Goal: Use online tool/utility

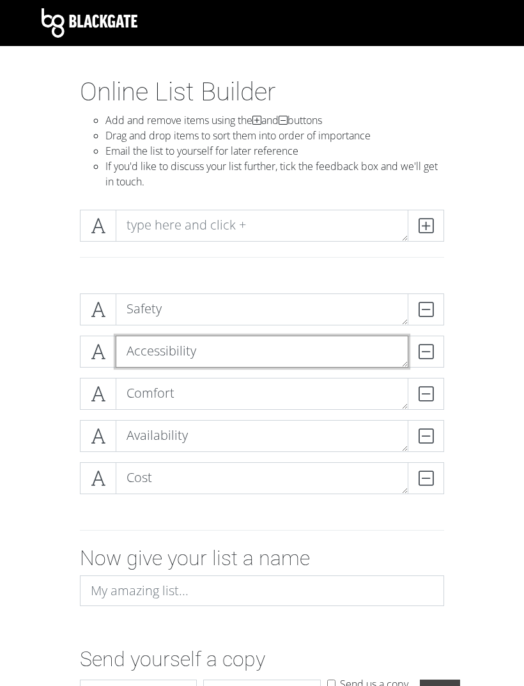
click at [244, 352] on textarea "Accessibility" at bounding box center [262, 352] width 293 height 32
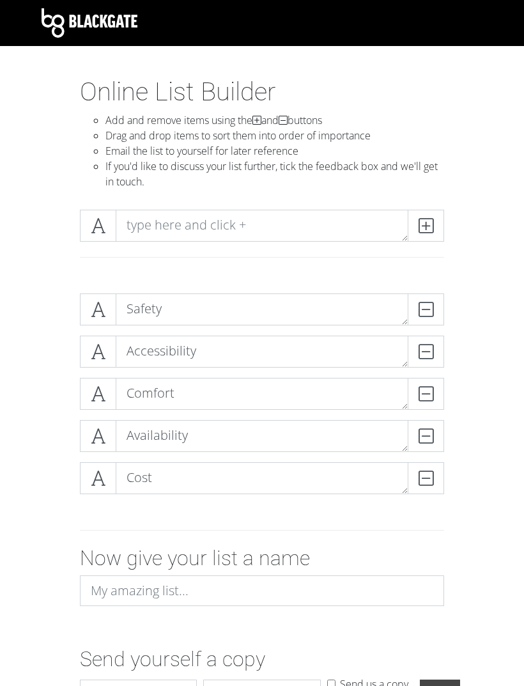
click at [488, 361] on div "Safety DELETE Accessibility DELETE Comfort DELETE Availability DELETE Cost DELE…" at bounding box center [262, 398] width 460 height 231
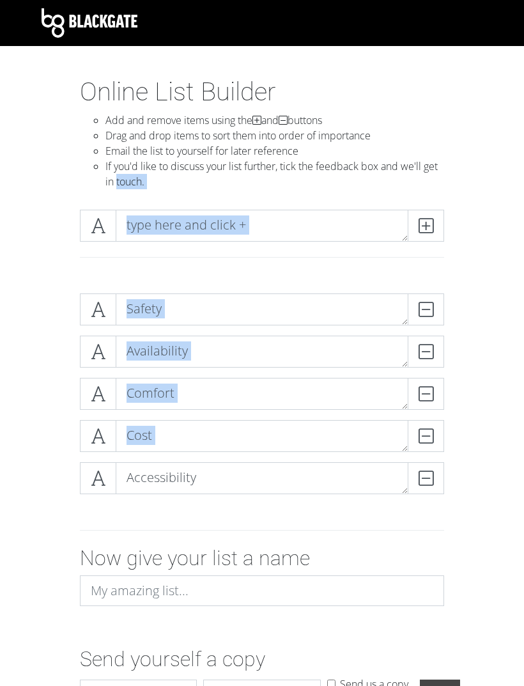
click at [23, 466] on form "Safety DELETE Availability DELETE Comfort DELETE Cost DELETE Accessibility DELE…" at bounding box center [262, 498] width 524 height 430
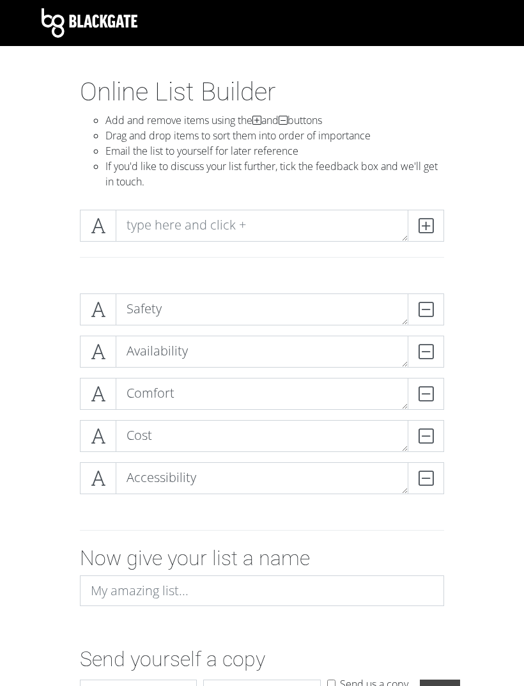
click at [45, 287] on div "Safety DELETE Availability DELETE Comfort DELETE Cost DELETE Accessibility DELE…" at bounding box center [262, 398] width 460 height 231
click at [41, 490] on div "Safety DELETE Availability DELETE Comfort DELETE Cost DELETE Accessibility DELE…" at bounding box center [262, 398] width 460 height 231
click at [70, 288] on div "Safety DELETE Availability DELETE Comfort DELETE Cost DELETE Accessibility DELE…" at bounding box center [262, 398] width 460 height 231
click at [40, 389] on div "Safety DELETE Availability DELETE Comfort DELETE Cost DELETE Accessibility DELE…" at bounding box center [262, 398] width 460 height 231
click at [59, 288] on div "Safety DELETE Availability DELETE Comfort DELETE Cost DELETE Accessibility DELE…" at bounding box center [262, 398] width 460 height 231
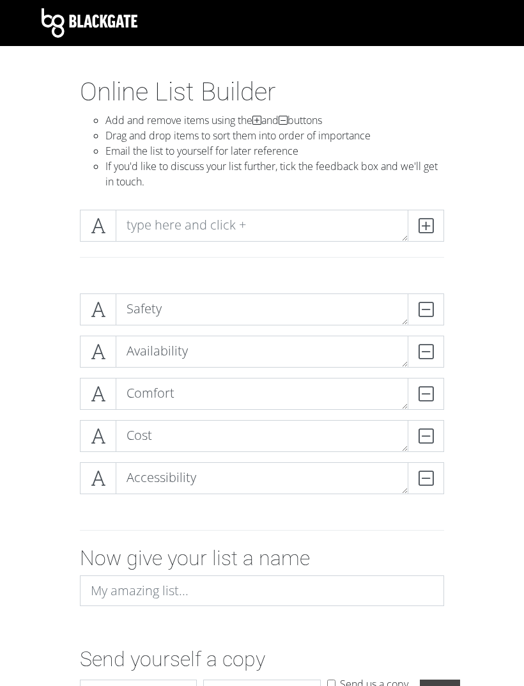
click at [59, 290] on div "Safety DELETE Availability DELETE Comfort DELETE Cost DELETE Accessibility DELE…" at bounding box center [262, 398] width 460 height 231
click at [47, 341] on div "Safety DELETE Availability DELETE Comfort DELETE Cost DELETE Accessibility DELE…" at bounding box center [262, 398] width 460 height 231
click at [49, 348] on div "Safety DELETE Availability DELETE Comfort DELETE Cost DELETE Accessibility DELE…" at bounding box center [262, 398] width 460 height 231
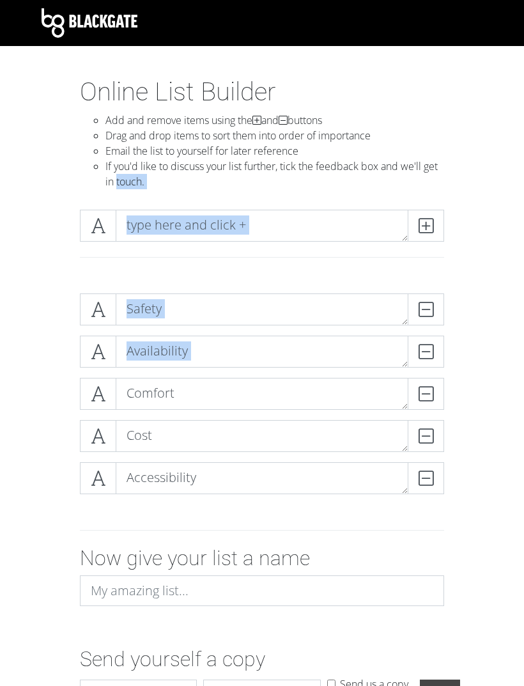
click at [55, 338] on div "Safety DELETE Availability DELETE Comfort DELETE Cost DELETE Accessibility DELE…" at bounding box center [262, 398] width 460 height 231
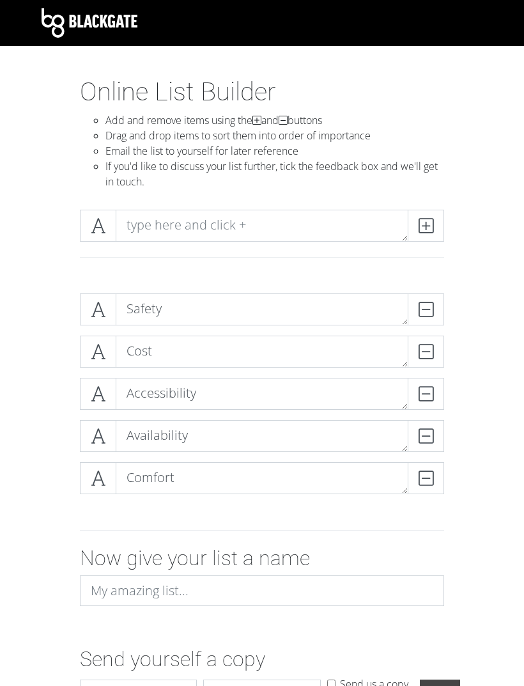
click at [9, 680] on form "Safety DELETE Cost DELETE Accessibility DELETE Availability DELETE Comfort DELE…" at bounding box center [262, 498] width 524 height 430
click at [489, 391] on div "Safety DELETE Cost DELETE Accessibility DELETE Availability DELETE Comfort DELE…" at bounding box center [262, 398] width 460 height 231
click at [48, 302] on div "Safety DELETE Cost DELETE Accessibility DELETE Availability DELETE Comfort DELE…" at bounding box center [262, 398] width 460 height 231
click at [47, 279] on div at bounding box center [262, 242] width 460 height 84
click at [54, 308] on div "Safety DELETE Cost DELETE Accessibility DELETE Availability DELETE Comfort DELE…" at bounding box center [262, 398] width 460 height 231
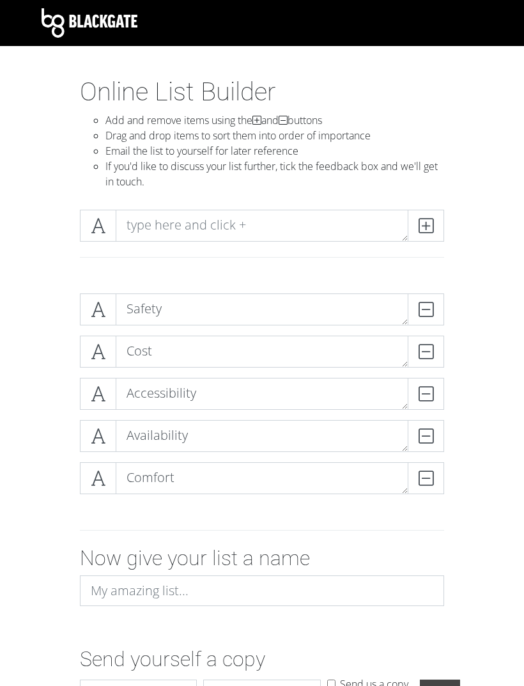
click at [67, 433] on div "Safety DELETE Cost DELETE Accessibility DELETE Availability DELETE Comfort DELE…" at bounding box center [262, 398] width 460 height 231
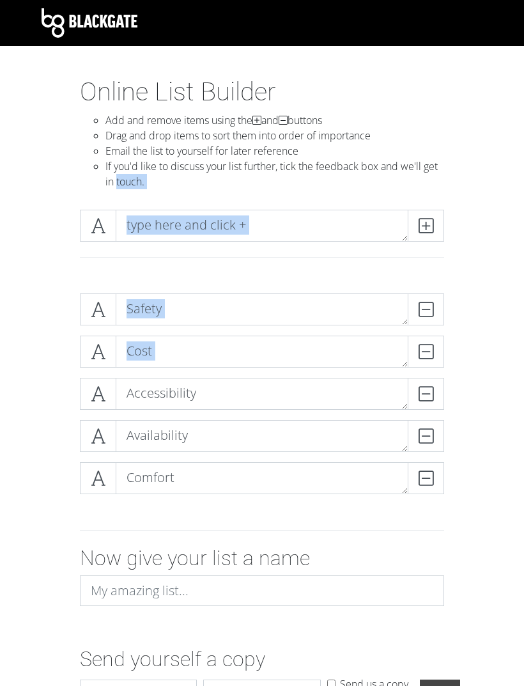
click at [57, 497] on div "Safety DELETE Cost DELETE Accessibility DELETE Availability DELETE Comfort DELE…" at bounding box center [262, 398] width 460 height 231
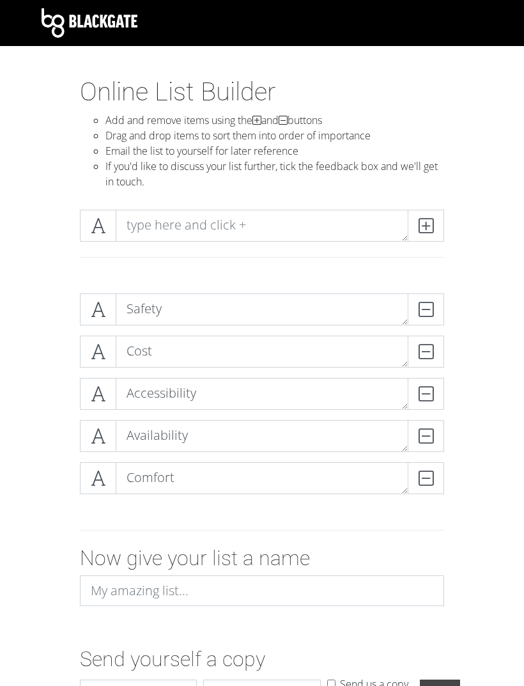
click at [60, 396] on div "Safety DELETE Cost DELETE Accessibility DELETE Availability DELETE Comfort DELE…" at bounding box center [262, 398] width 460 height 231
click at [67, 436] on div "Safety DELETE Cost DELETE Accessibility DELETE Availability DELETE Comfort DELE…" at bounding box center [262, 398] width 460 height 231
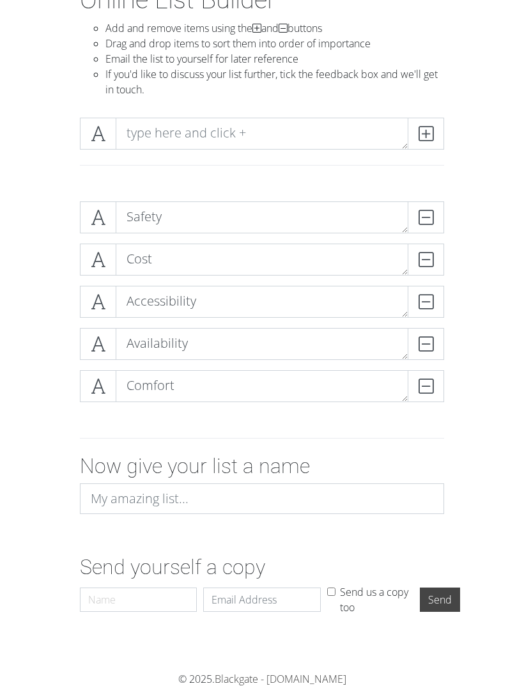
scroll to position [93, 0]
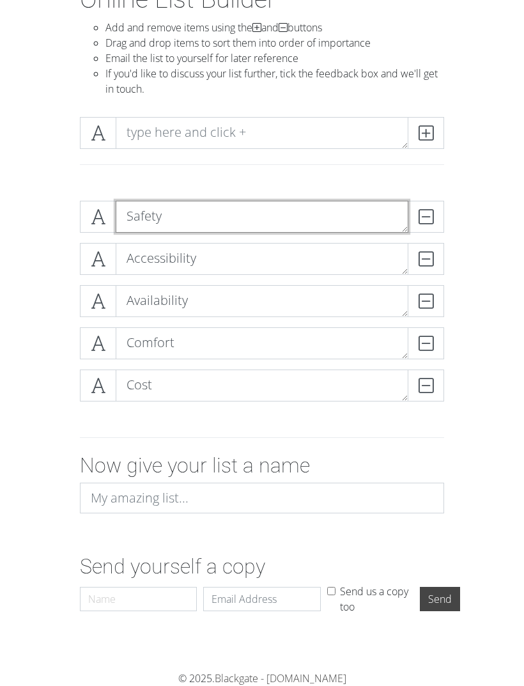
click at [231, 207] on textarea "Safety" at bounding box center [262, 217] width 293 height 32
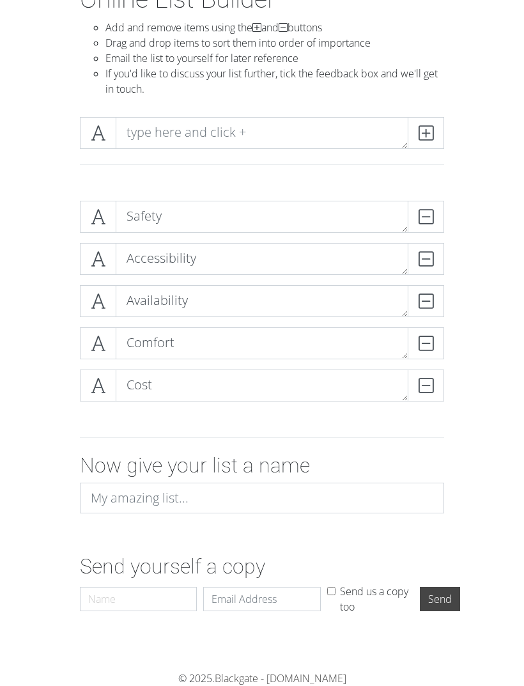
click at [501, 397] on form "Safety DELETE Accessibility DELETE Availability DELETE Comfort DELETE Cost DELE…" at bounding box center [262, 406] width 524 height 430
click at [292, 341] on textarea "Comfort" at bounding box center [262, 343] width 293 height 32
click at [503, 315] on form "Safety DELETE Accessibility DELETE Availability DELETE Comfort DELETE Cost DELE…" at bounding box center [262, 406] width 524 height 430
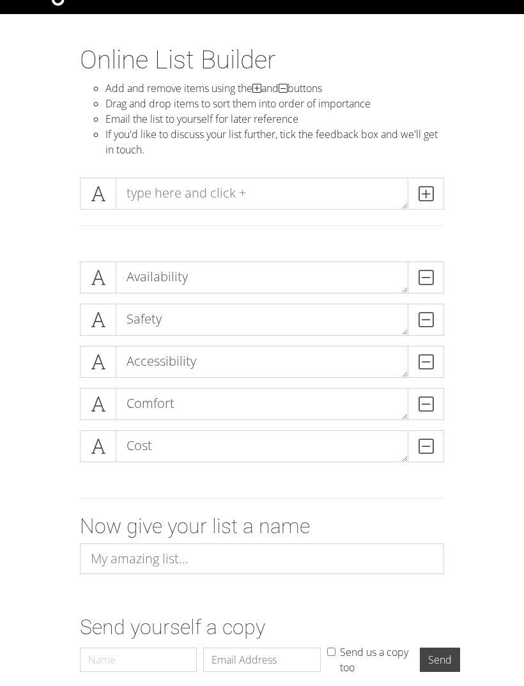
scroll to position [34, 0]
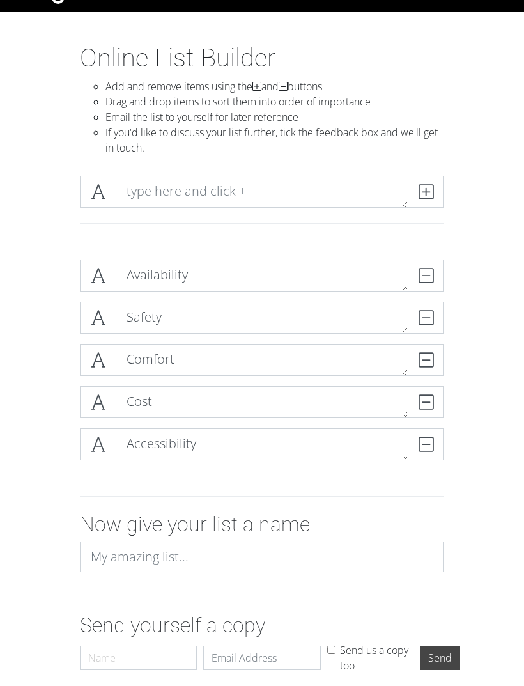
click at [6, 469] on form "Availability DELETE Safety DELETE Comfort DELETE Cost DELETE Accessibility DELE…" at bounding box center [262, 464] width 524 height 430
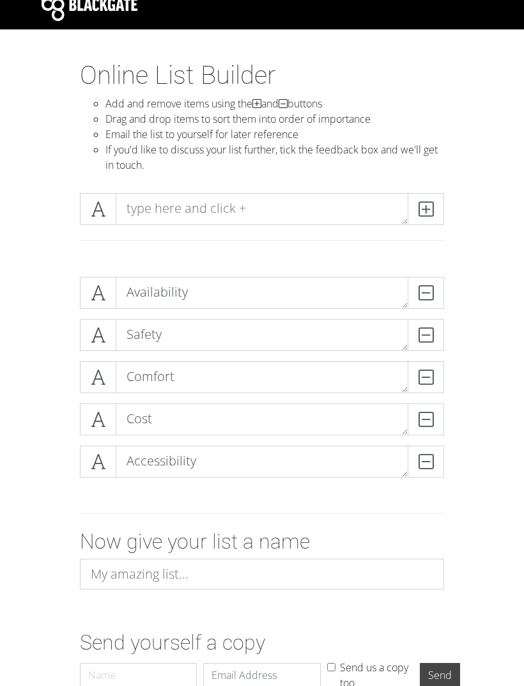
scroll to position [16, 0]
click at [35, 485] on div "Availability DELETE Safety DELETE Comfort DELETE Cost DELETE Accessibility DELE…" at bounding box center [262, 382] width 460 height 231
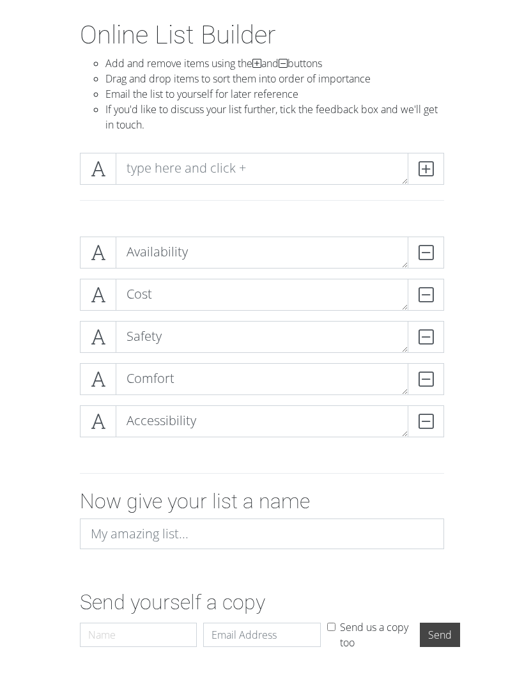
scroll to position [57, 0]
click at [7, 494] on form "Availability DELETE Cost DELETE Safety DELETE Comfort DELETE Accessibility DELE…" at bounding box center [262, 441] width 524 height 430
